Goal: Check status: Check status

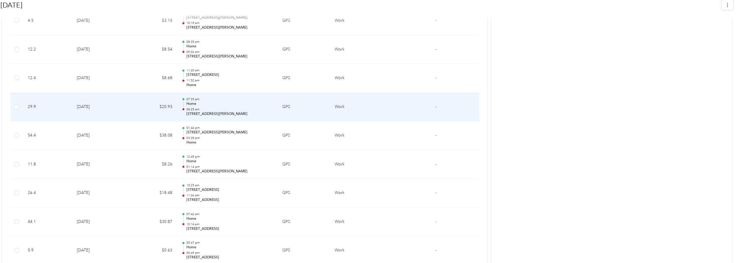
scroll to position [809, 0]
drag, startPoint x: 186, startPoint y: 114, endPoint x: 265, endPoint y: 116, distance: 79.0
click at [265, 116] on div "07:35 am Home 08:25 am [STREET_ADDRESS]" at bounding box center [228, 106] width 92 height 19
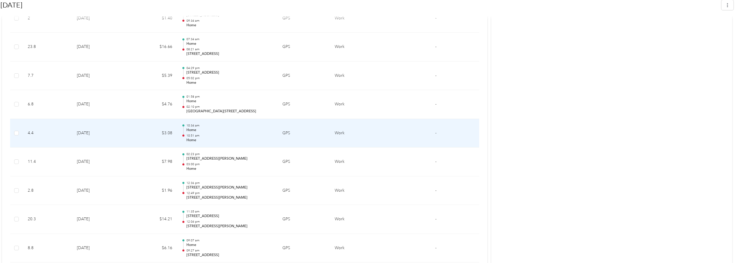
scroll to position [1358, 0]
click at [194, 129] on p "Home" at bounding box center [230, 130] width 87 height 5
click at [84, 131] on td "[DATE]" at bounding box center [100, 133] width 56 height 29
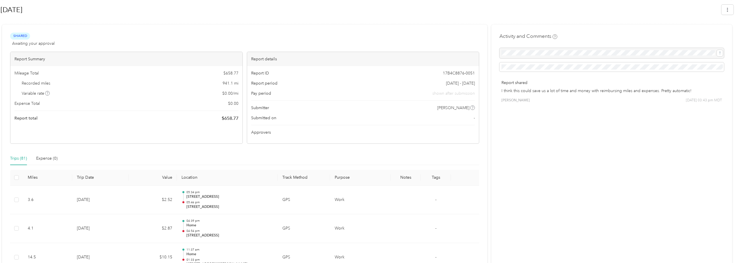
scroll to position [83, 0]
click at [168, 177] on th "Value" at bounding box center [153, 178] width 48 height 16
click at [167, 177] on th "Value" at bounding box center [153, 178] width 48 height 16
click at [167, 175] on th "Value" at bounding box center [153, 178] width 48 height 16
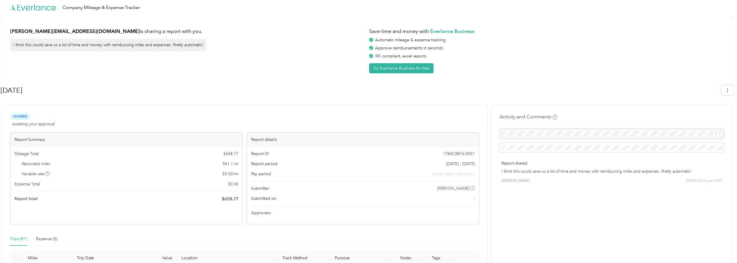
scroll to position [0, 0]
